Goal: Task Accomplishment & Management: Complete application form

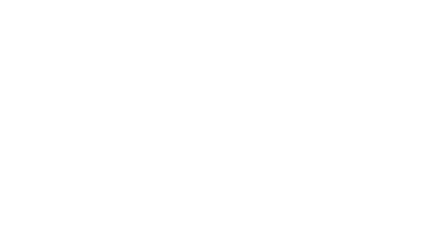
select select "bottom"
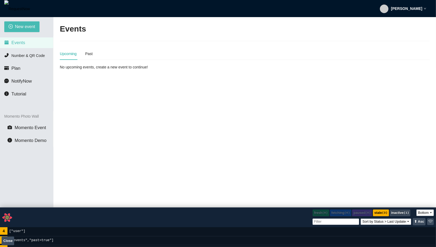
click at [408, 9] on strong "[PERSON_NAME]" at bounding box center [406, 8] width 31 height 4
click at [398, 22] on span "Profile" at bounding box center [401, 23] width 13 height 5
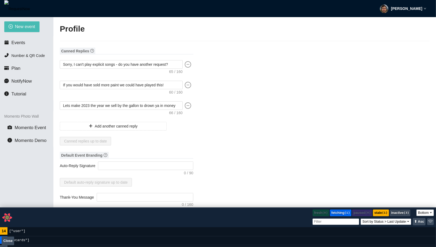
type input "[PERSON_NAME]"
type input "fadsf"
type input "DJ"
type input "[PHONE_NUMBER]"
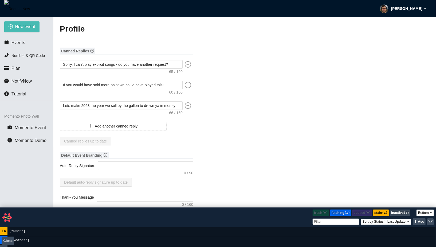
type input "[EMAIL_ADDRESS][DOMAIN_NAME]"
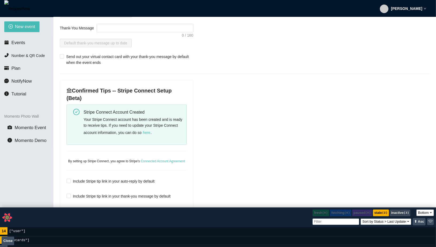
scroll to position [169, 0]
drag, startPoint x: 73, startPoint y: 91, endPoint x: 111, endPoint y: 91, distance: 38.2
click at [111, 91] on h4 "Confirmed Tips -- Stripe Connect Setup (Beta)" at bounding box center [127, 94] width 120 height 15
copy h4 "Confirmed Tips"
click at [143, 145] on div "Confirmed Tips -- Stripe Connect Setup (Beta) Stripe Connect Account Created Yo…" at bounding box center [126, 147] width 133 height 133
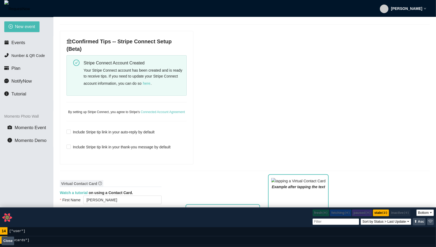
scroll to position [218, 0]
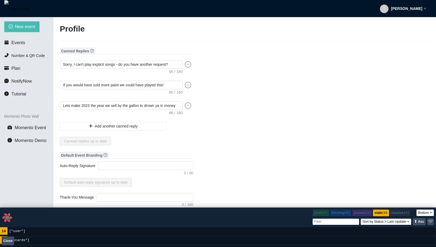
select select "bottom"
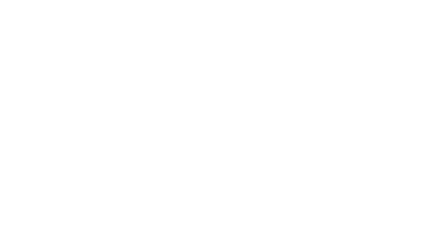
select select "bottom"
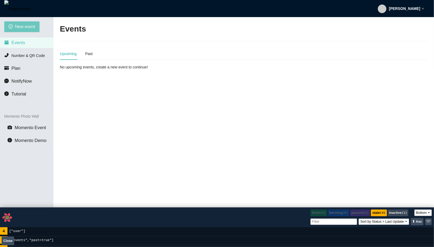
click at [11, 23] on button "New event" at bounding box center [21, 26] width 35 height 11
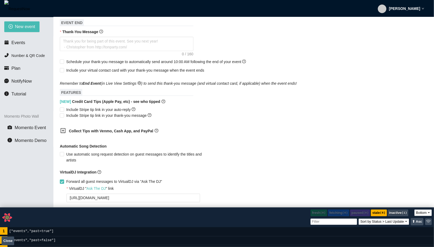
scroll to position [236, 0]
click at [127, 133] on b "Collect Tips with Venmo, Cash App, and PayPal" at bounding box center [111, 130] width 84 height 4
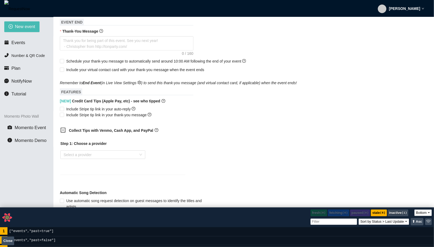
click at [127, 133] on b "Collect Tips with Venmo, Cash App, and PayPal" at bounding box center [111, 130] width 84 height 4
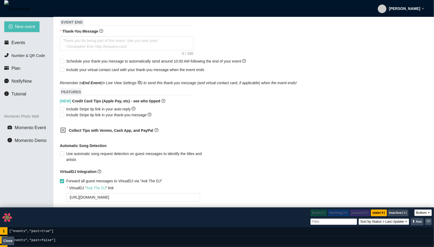
click at [414, 8] on strong "[PERSON_NAME]" at bounding box center [404, 8] width 31 height 4
click at [387, 25] on icon "user" at bounding box center [387, 23] width 5 height 5
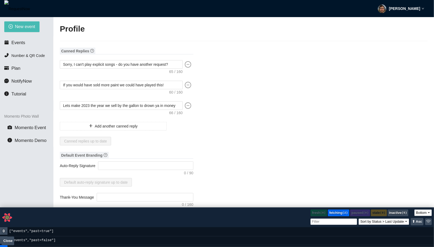
type textarea "[URL][DOMAIN_NAME]"
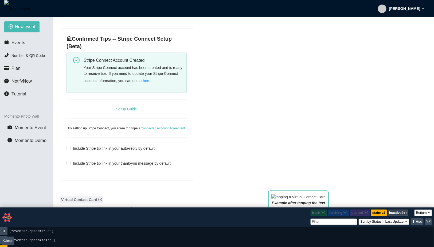
scroll to position [199, 0]
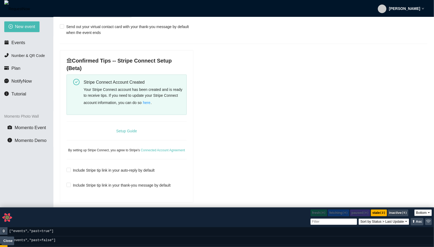
click at [150, 100] on span "here" at bounding box center [146, 103] width 7 height 6
